Goal: Transaction & Acquisition: Subscribe to service/newsletter

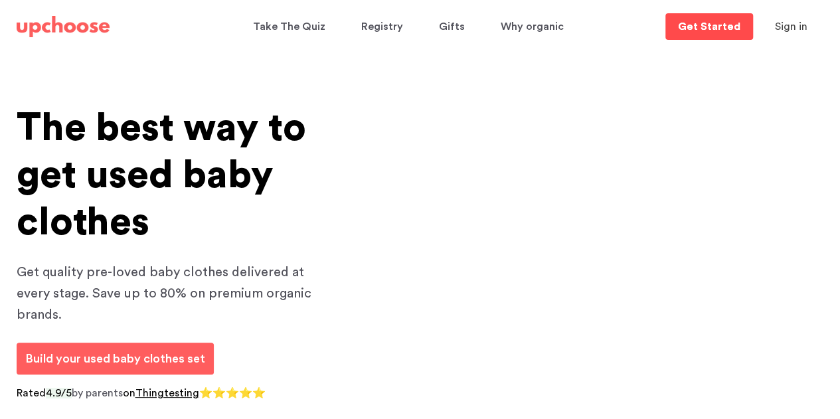
click at [695, 27] on p "Get Started" at bounding box center [709, 26] width 62 height 11
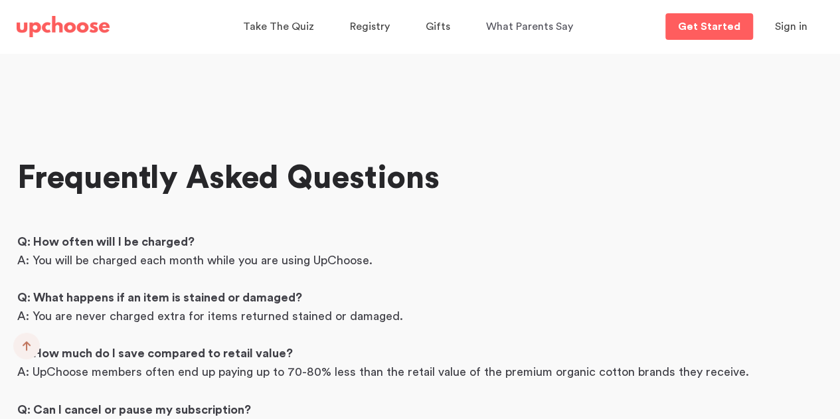
scroll to position [3897, 0]
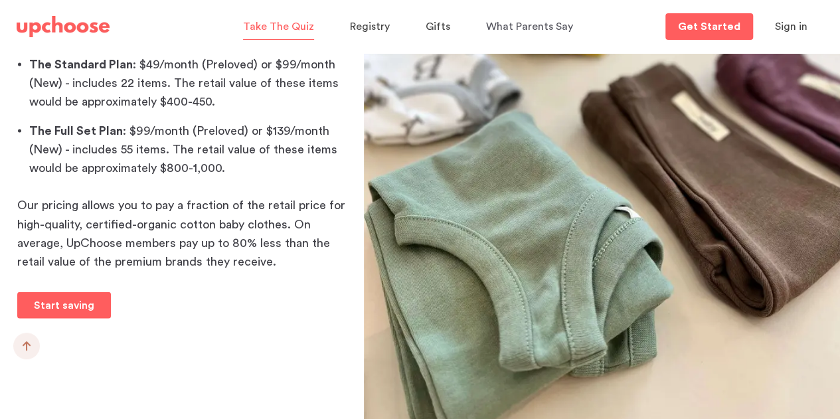
click at [294, 27] on span "Take The Quiz" at bounding box center [278, 26] width 71 height 11
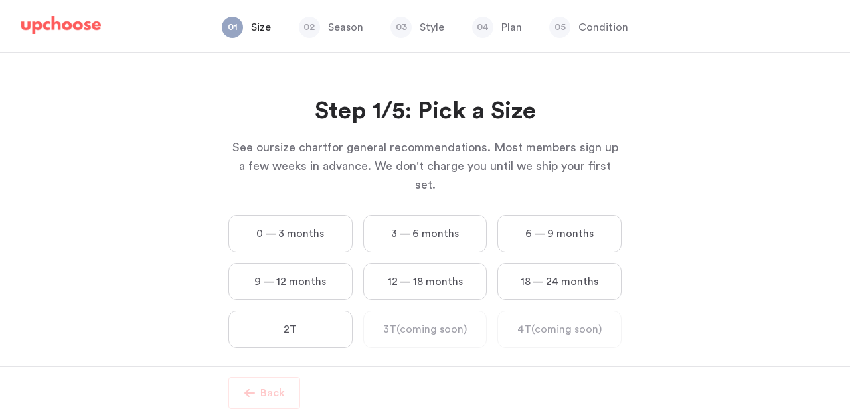
drag, startPoint x: 315, startPoint y: 228, endPoint x: 312, endPoint y: 217, distance: 11.6
click at [314, 219] on label "0 — 3 months" at bounding box center [291, 233] width 124 height 37
click at [0, 0] on months "0 — 3 months" at bounding box center [0, 0] width 0 height 0
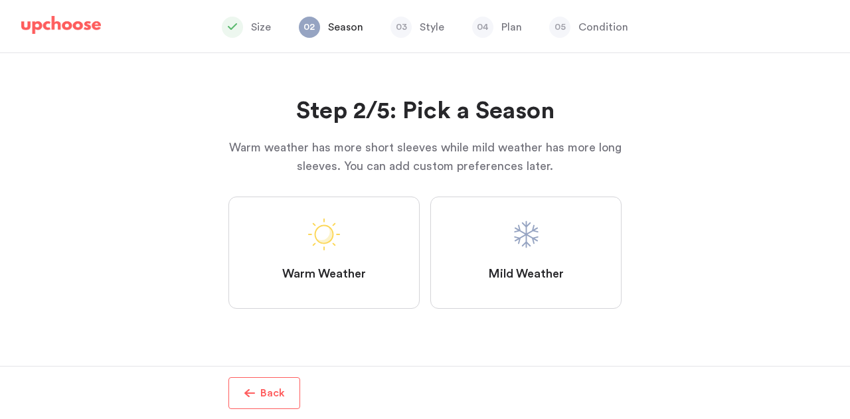
click at [486, 235] on label "Mild Weather" at bounding box center [525, 253] width 191 height 112
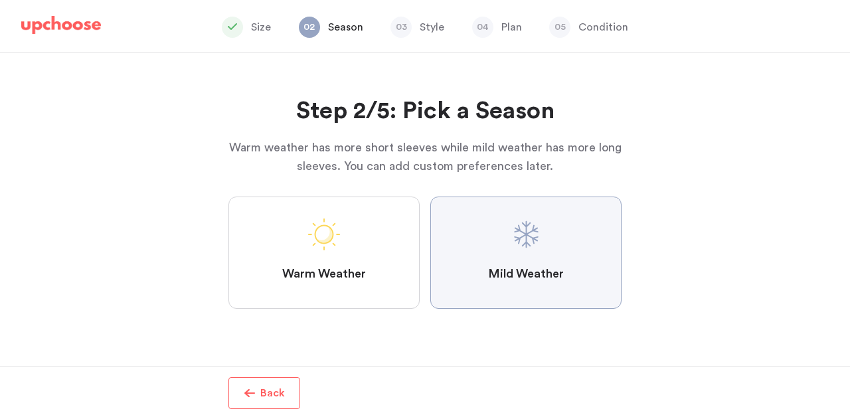
click at [0, 0] on Weather "Mild Weather" at bounding box center [0, 0] width 0 height 0
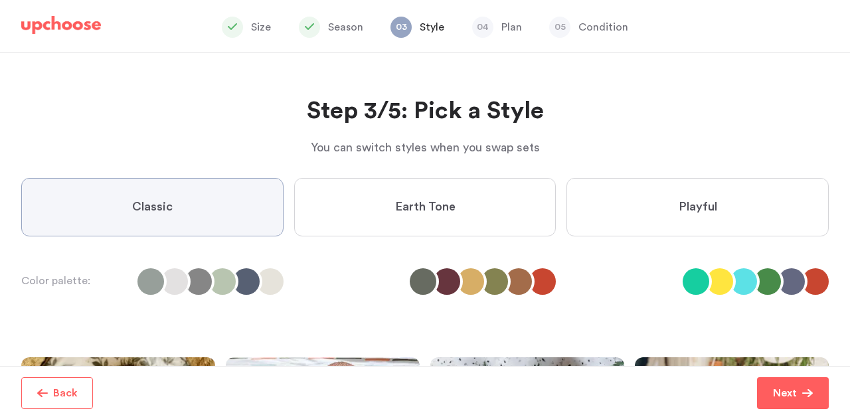
click at [447, 200] on span "Earth Tone" at bounding box center [425, 207] width 60 height 16
click at [0, 0] on Tone "Earth Tone" at bounding box center [0, 0] width 0 height 0
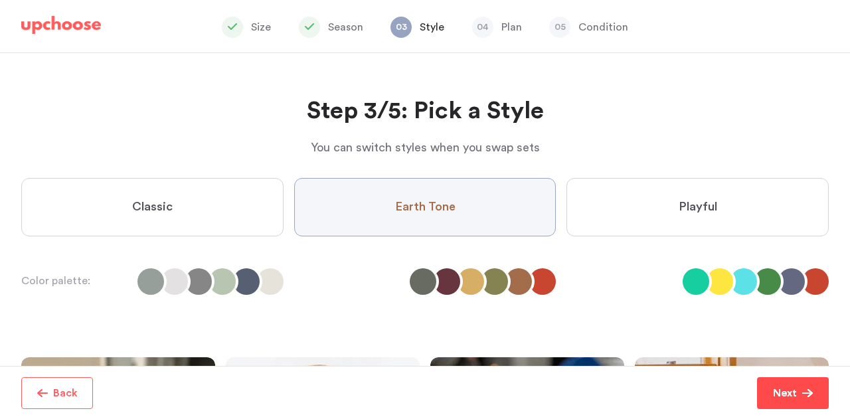
scroll to position [243, 0]
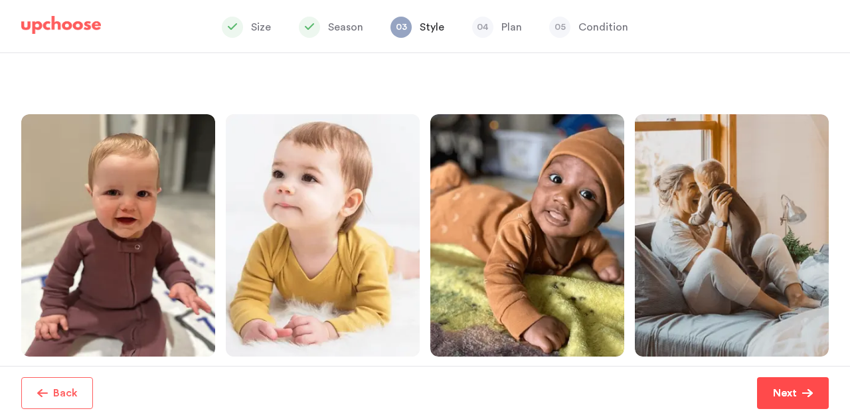
click at [792, 393] on p "Next" at bounding box center [785, 393] width 24 height 16
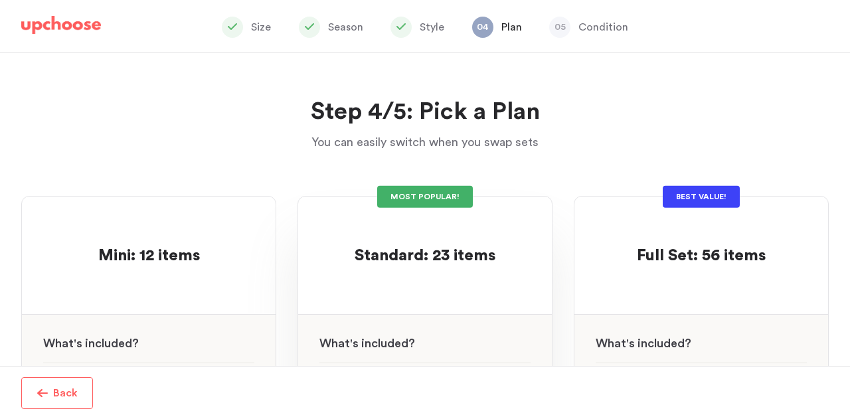
click at [450, 234] on p at bounding box center [425, 235] width 141 height 21
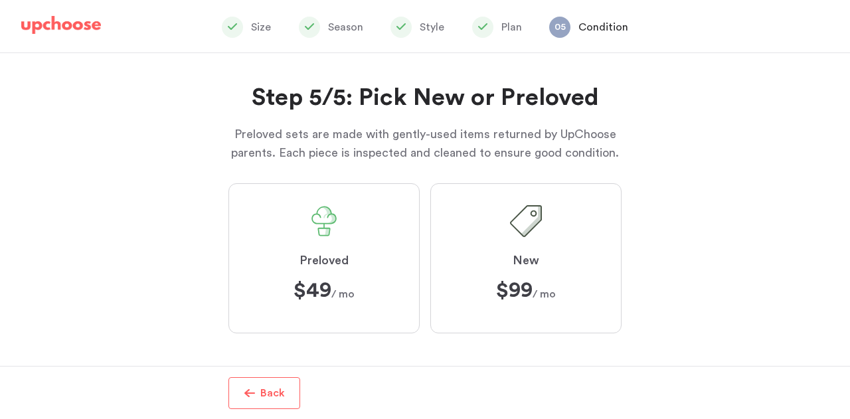
scroll to position [20, 0]
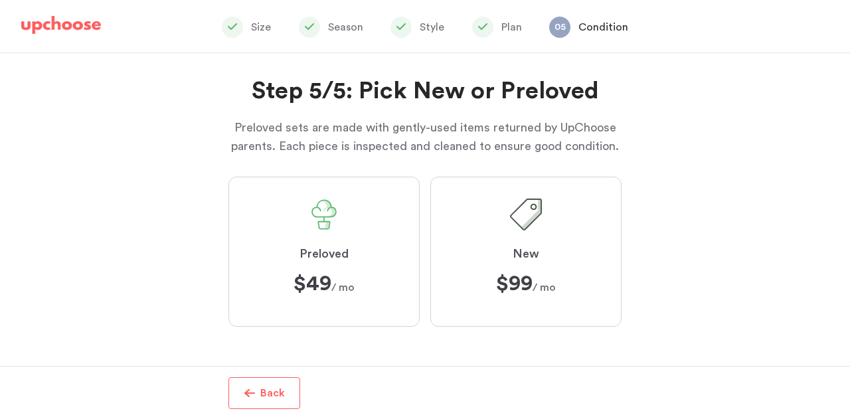
click at [347, 248] on span "Preloved" at bounding box center [324, 254] width 49 height 16
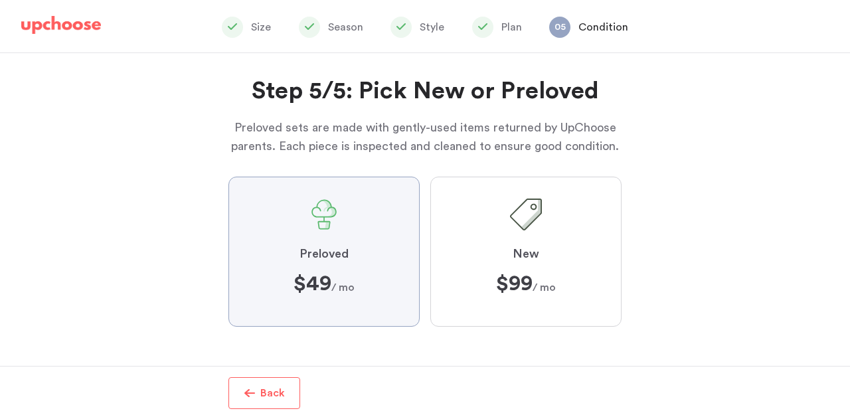
click at [0, 0] on input "Preloved $49 $49 / mo" at bounding box center [0, 0] width 0 height 0
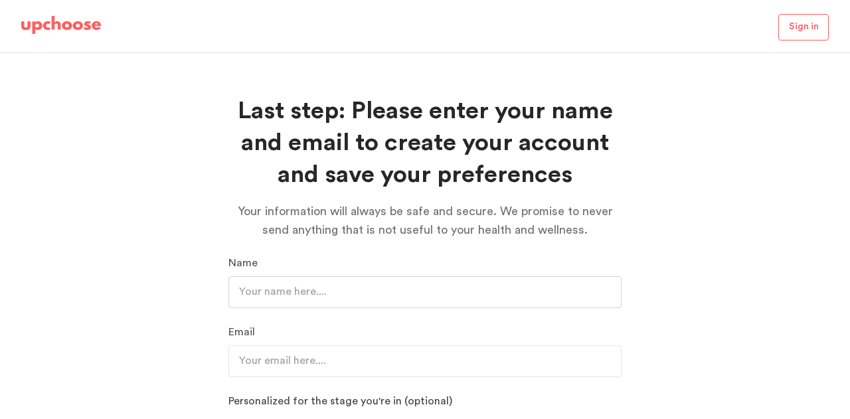
click at [341, 298] on input "text" at bounding box center [425, 292] width 393 height 32
type input "Sarah Barrett"
drag, startPoint x: 816, startPoint y: 33, endPoint x: 759, endPoint y: 27, distance: 57.4
click at [682, 23] on div "Sign in" at bounding box center [425, 27] width 840 height 50
click at [792, 28] on link "Sign in" at bounding box center [804, 27] width 50 height 27
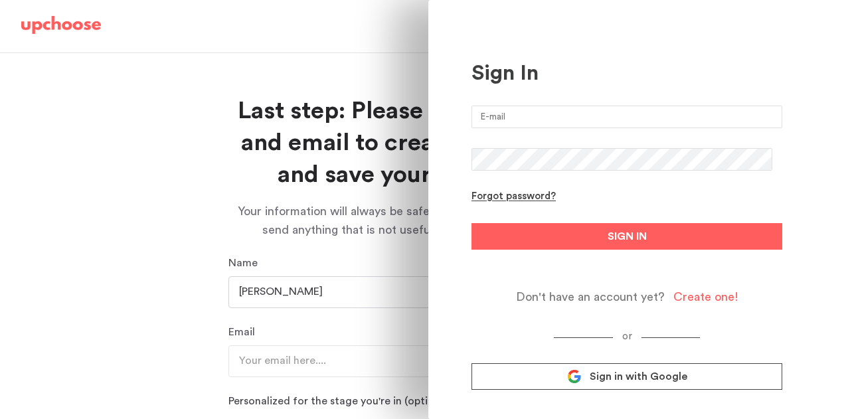
scroll to position [69, 0]
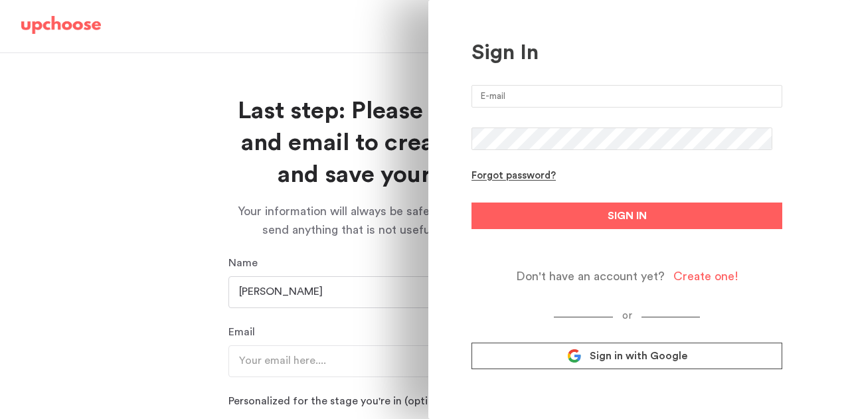
click at [654, 363] on link "Sign in with Google" at bounding box center [627, 356] width 311 height 27
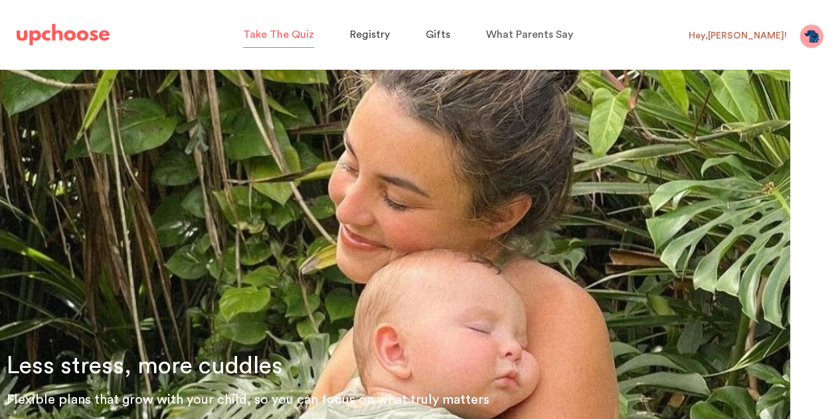
click at [308, 35] on span "Take The Quiz" at bounding box center [278, 34] width 71 height 11
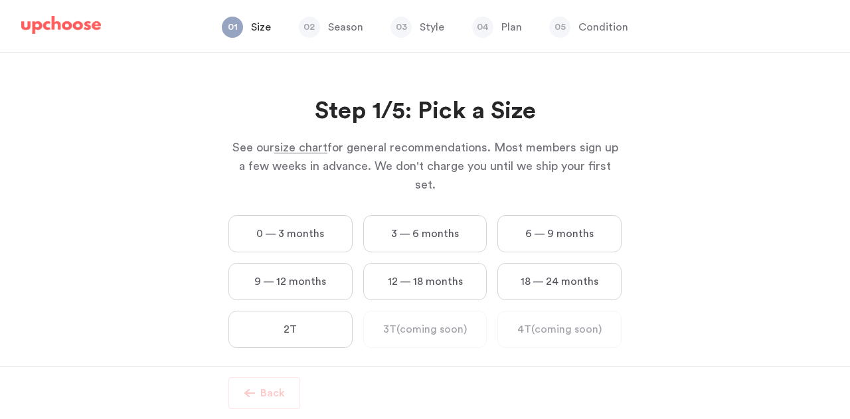
click at [320, 220] on label "0 — 3 months" at bounding box center [291, 233] width 124 height 37
click at [0, 0] on months "0 — 3 months" at bounding box center [0, 0] width 0 height 0
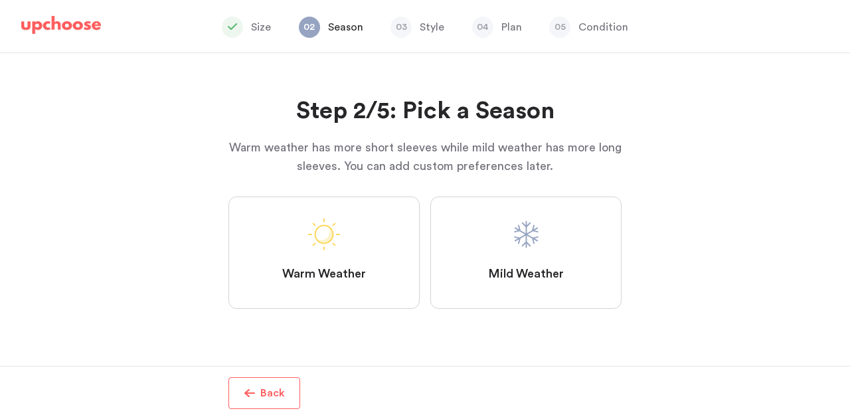
click at [515, 238] on span at bounding box center [526, 235] width 32 height 32
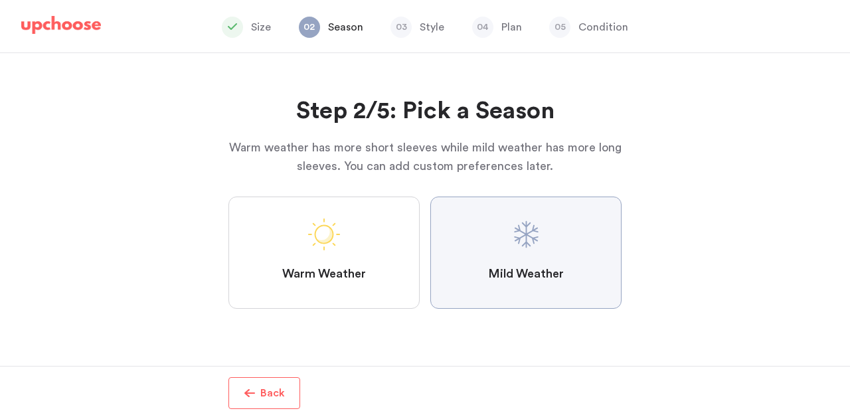
click at [0, 0] on Weather "Mild Weather" at bounding box center [0, 0] width 0 height 0
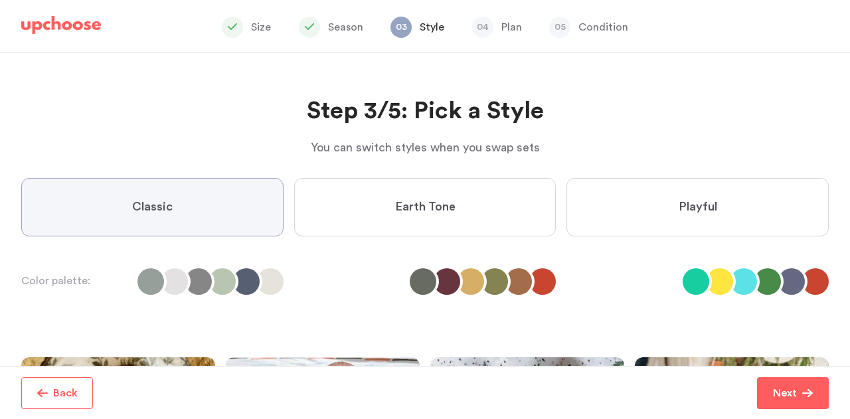
click at [488, 217] on label "Earth Tone" at bounding box center [425, 207] width 262 height 58
click at [0, 0] on Tone "Earth Tone" at bounding box center [0, 0] width 0 height 0
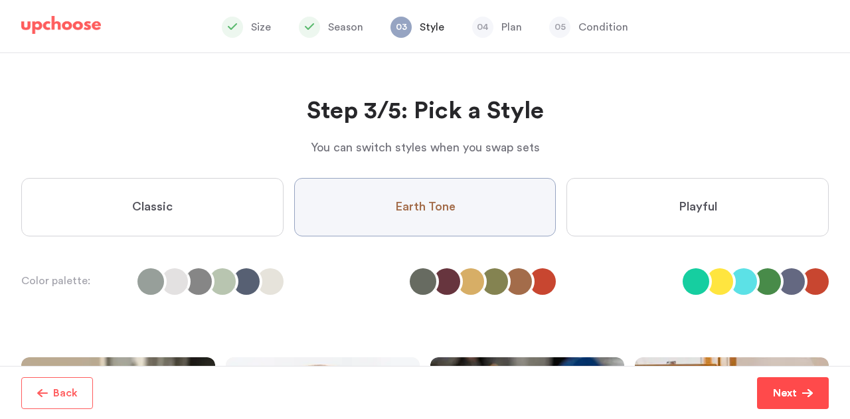
click at [783, 392] on p "Next" at bounding box center [785, 393] width 24 height 16
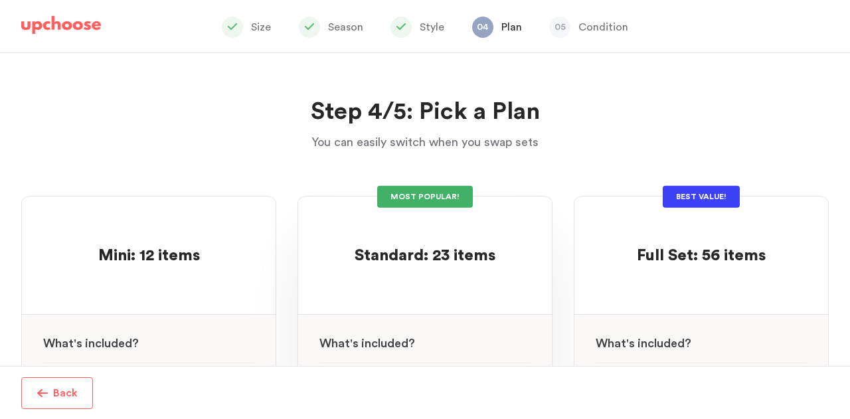
click at [434, 244] on p at bounding box center [425, 235] width 141 height 21
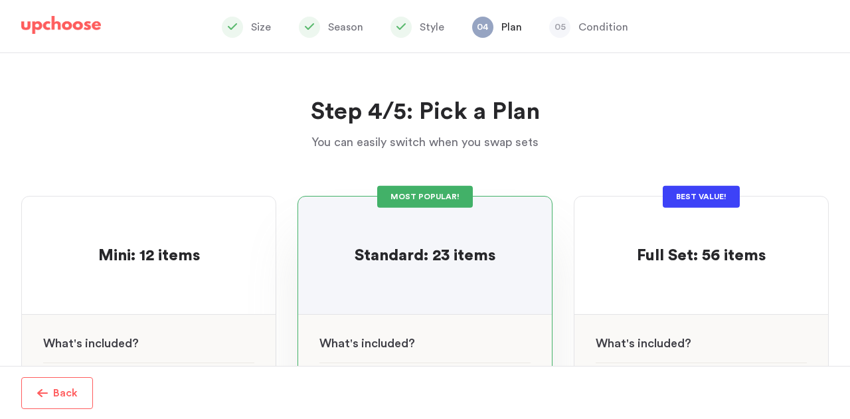
scroll to position [243, 0]
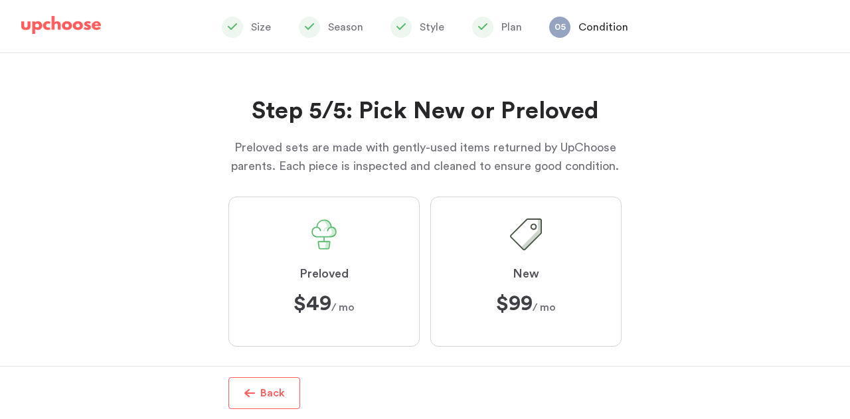
click at [345, 301] on span "$49 $49 / mo" at bounding box center [324, 303] width 61 height 21
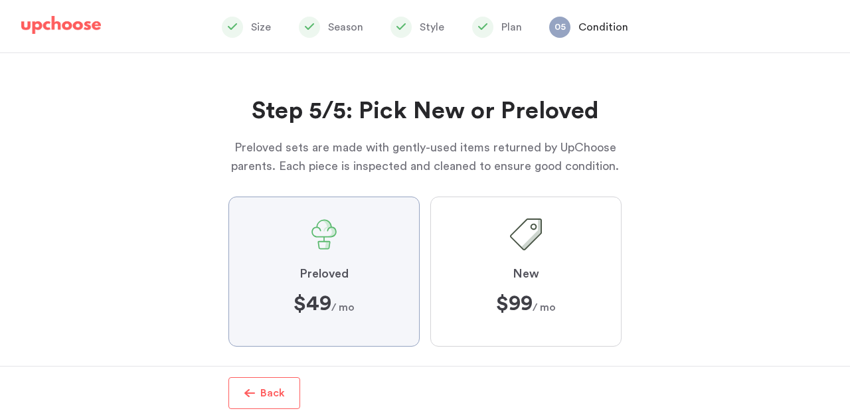
click at [0, 0] on input "Preloved $49 $49 / mo" at bounding box center [0, 0] width 0 height 0
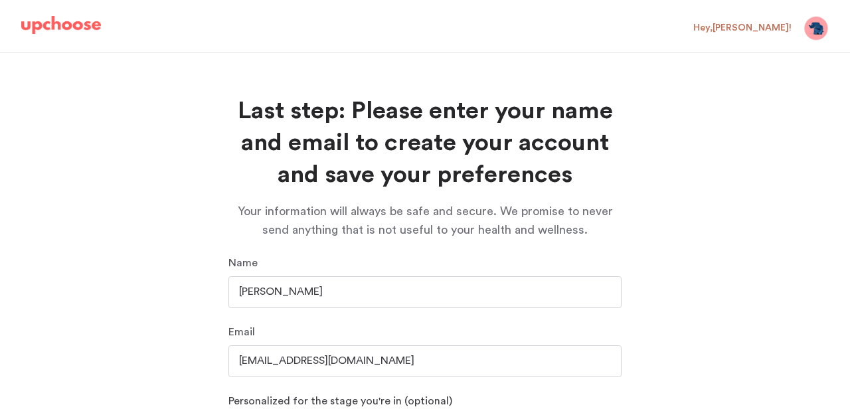
scroll to position [193, 0]
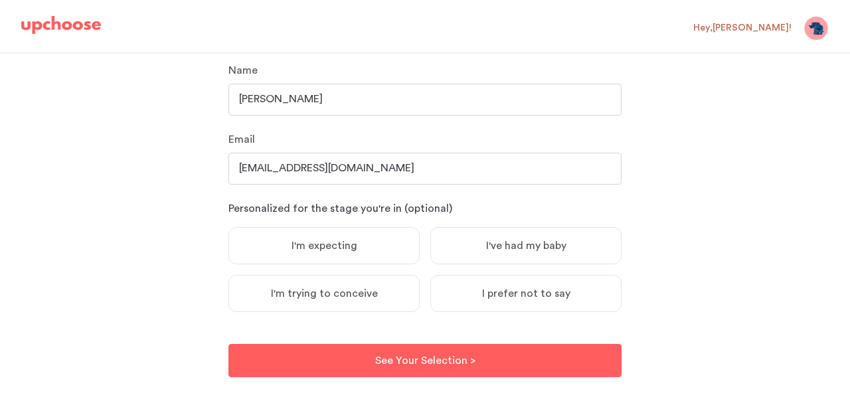
click at [391, 245] on label "I'm expecting" at bounding box center [324, 245] width 191 height 37
click at [0, 0] on input "I'm expecting" at bounding box center [0, 0] width 0 height 0
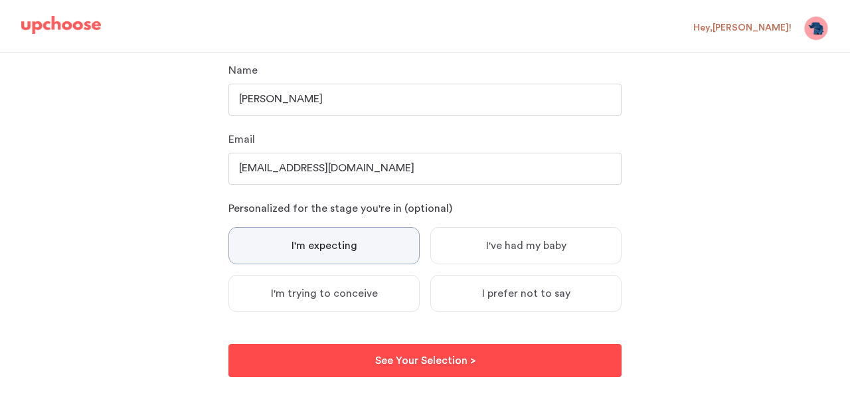
click at [424, 365] on p "See Your Selection >" at bounding box center [425, 361] width 100 height 16
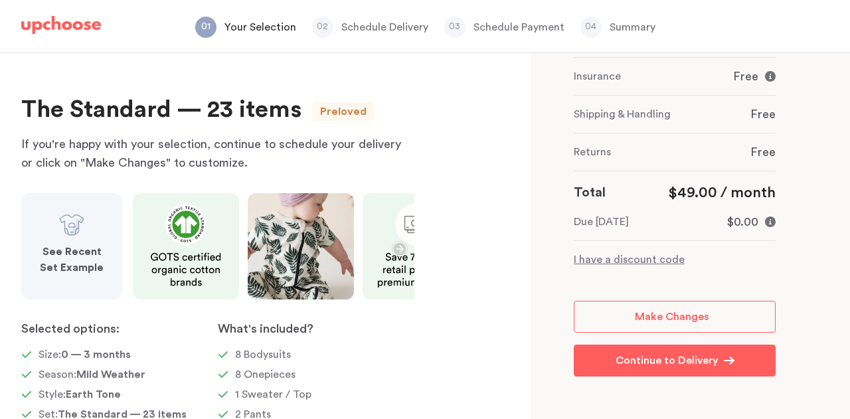
click at [371, 34] on p "Schedule Delivery" at bounding box center [384, 27] width 87 height 16
click at [42, 23] on img at bounding box center [61, 25] width 80 height 19
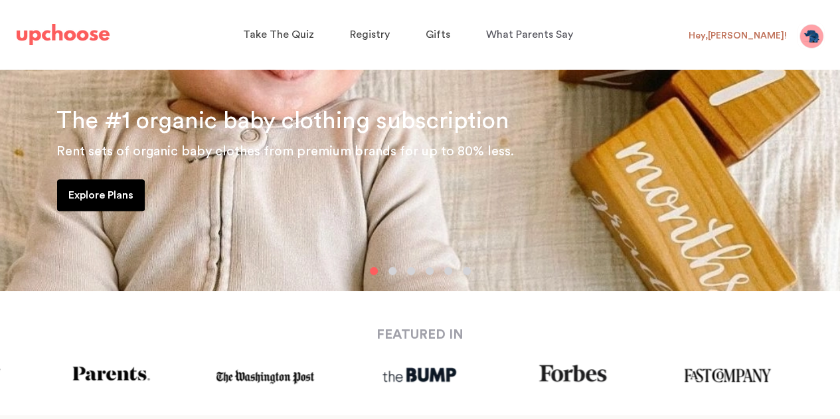
scroll to position [487, 0]
